Goal: Information Seeking & Learning: Learn about a topic

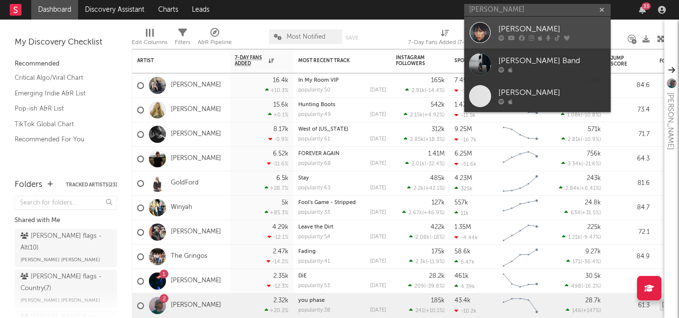
type input "[PERSON_NAME]"
click at [529, 32] on div "[PERSON_NAME]" at bounding box center [552, 29] width 107 height 12
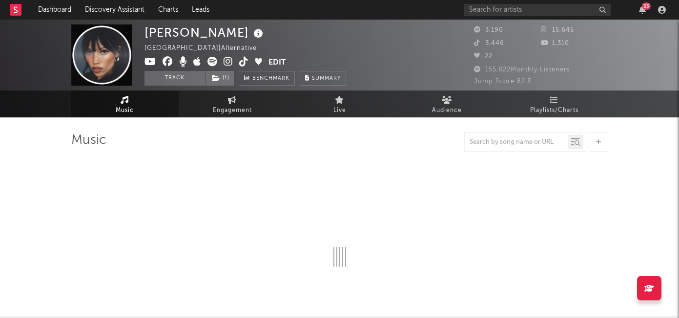
select select "1w"
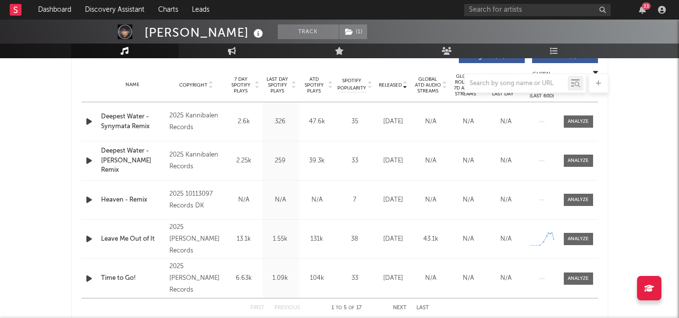
scroll to position [385, 0]
click at [237, 85] on div at bounding box center [339, 83] width 537 height 20
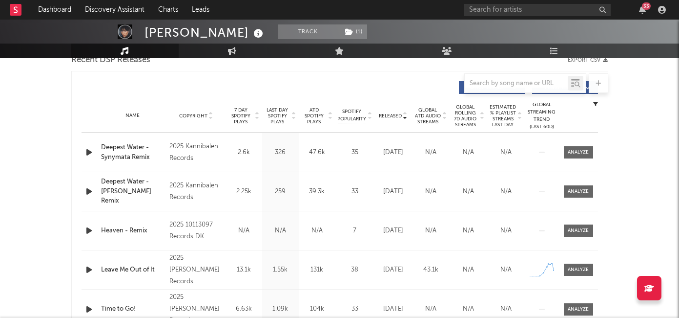
scroll to position [351, 0]
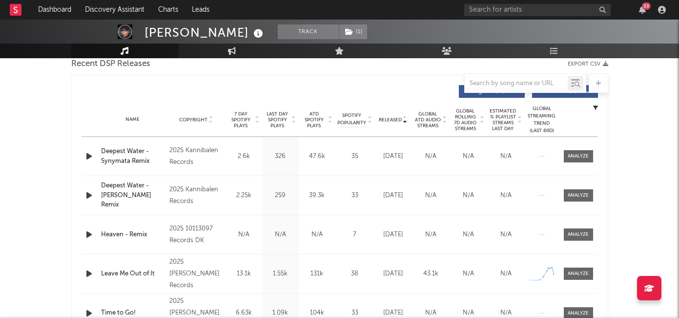
click at [240, 127] on span "7 Day Spotify Plays" at bounding box center [241, 120] width 26 height 18
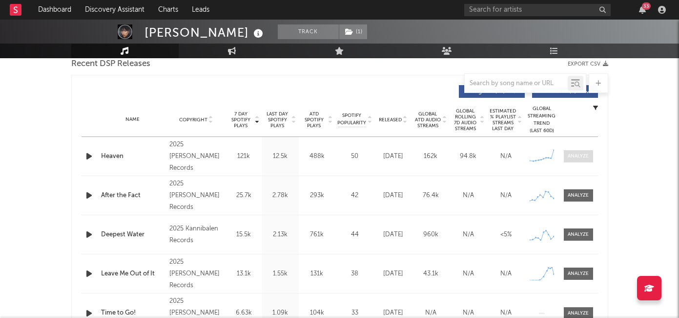
click at [576, 157] on div at bounding box center [578, 155] width 21 height 7
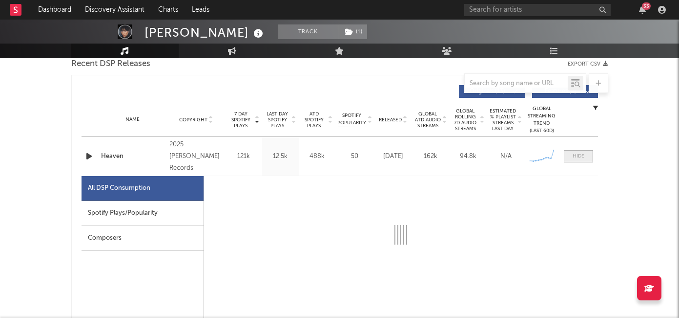
select select "1w"
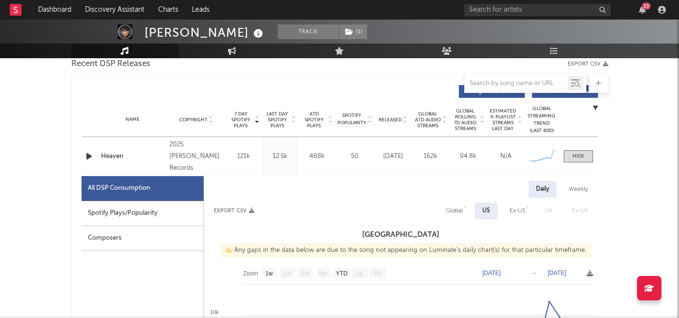
click at [149, 211] on div "Spotify Plays/Popularity" at bounding box center [143, 213] width 122 height 25
select select "1w"
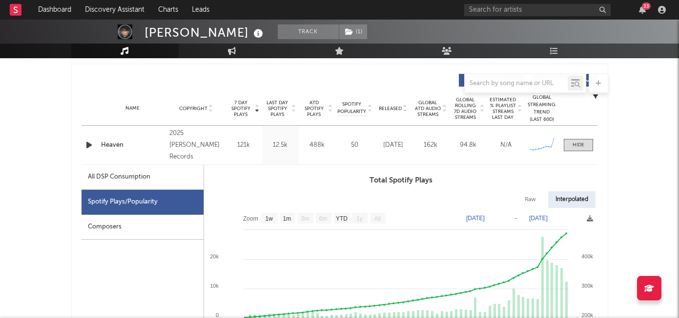
scroll to position [360, 0]
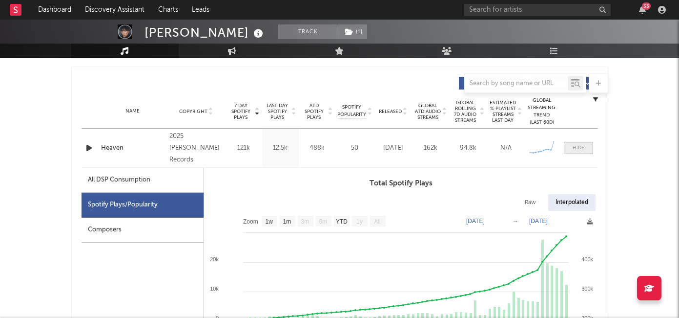
click at [567, 147] on span at bounding box center [578, 148] width 29 height 12
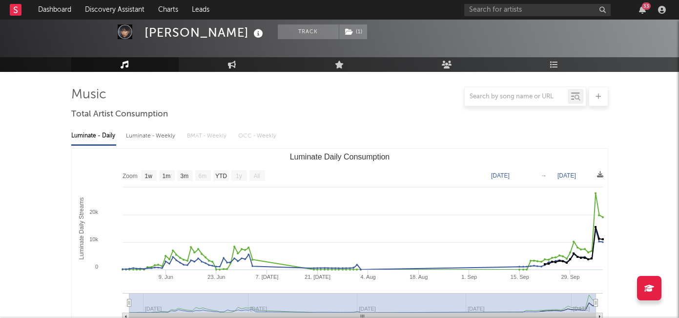
scroll to position [68, 0]
